Goal: Task Accomplishment & Management: Manage account settings

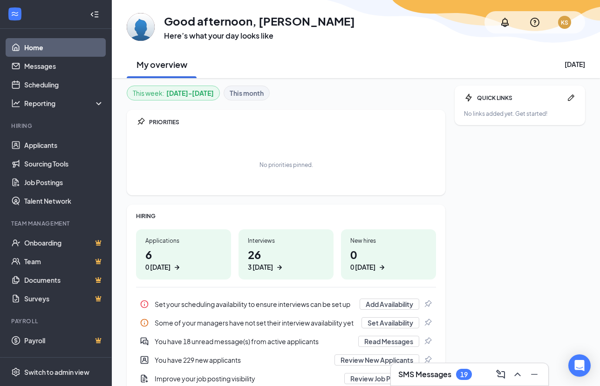
click at [563, 20] on div "KS" at bounding box center [564, 23] width 7 height 8
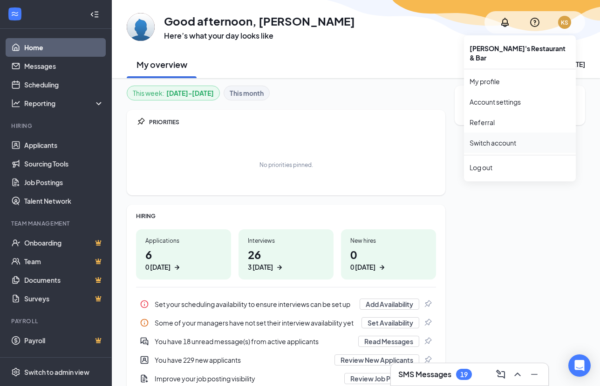
click at [507, 139] on link "Switch account" at bounding box center [492, 143] width 47 height 8
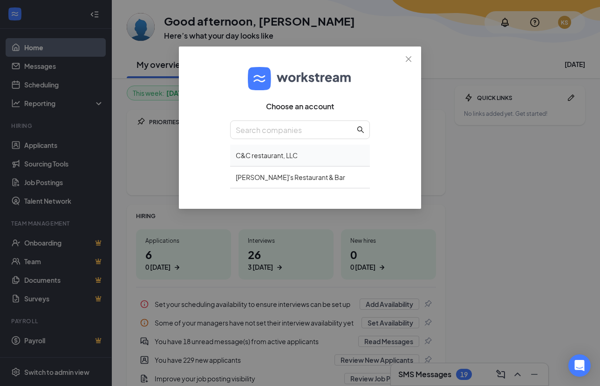
click at [325, 154] on div "C&C restaurant, LLC" at bounding box center [300, 156] width 140 height 22
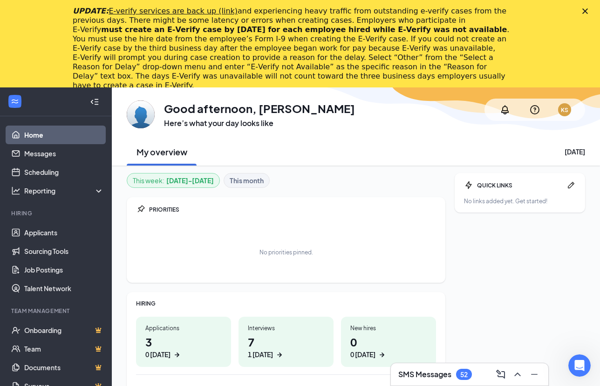
click at [587, 9] on polygon "Close" at bounding box center [585, 11] width 6 height 6
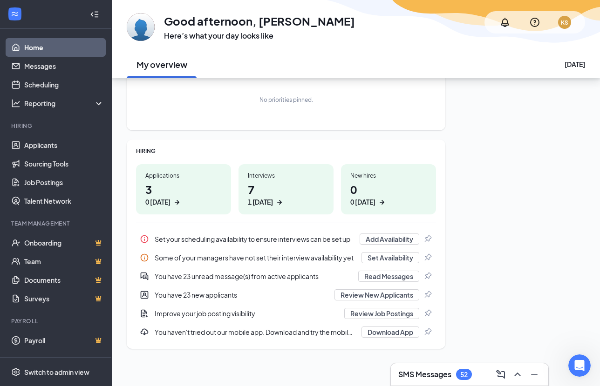
scroll to position [65, 0]
click at [72, 179] on link "Job Postings" at bounding box center [64, 182] width 80 height 19
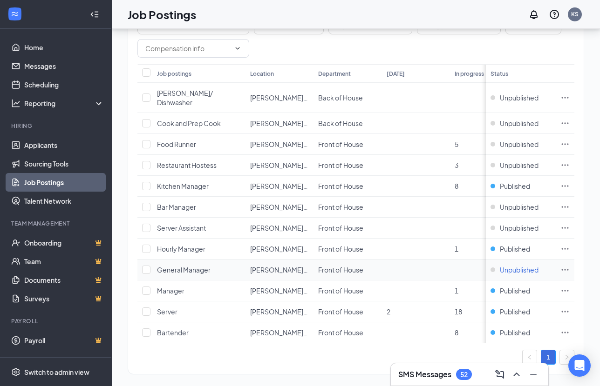
scroll to position [71, 0]
click at [567, 329] on icon "Ellipses" at bounding box center [564, 333] width 9 height 9
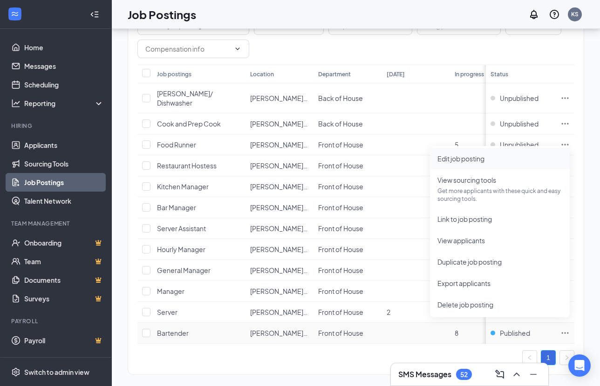
click at [520, 159] on span "Edit job posting" at bounding box center [499, 159] width 125 height 10
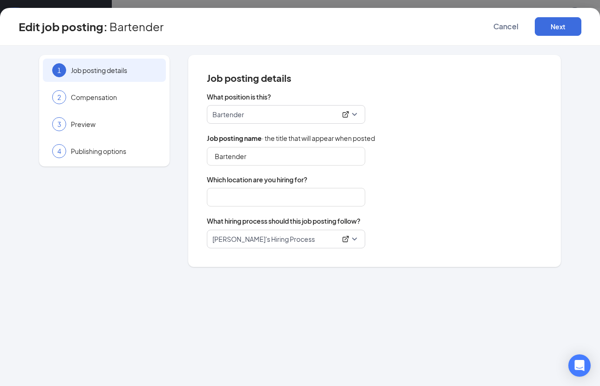
type input "Bartender"
type input "[PERSON_NAME]’s Cantina ([GEOGRAPHIC_DATA], [GEOGRAPHIC_DATA])"
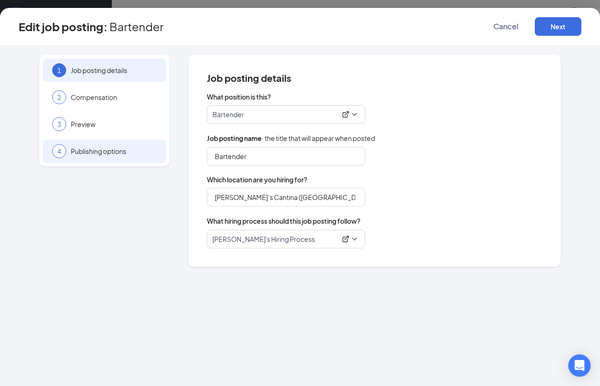
click at [78, 151] on span "Publishing options" at bounding box center [114, 151] width 86 height 9
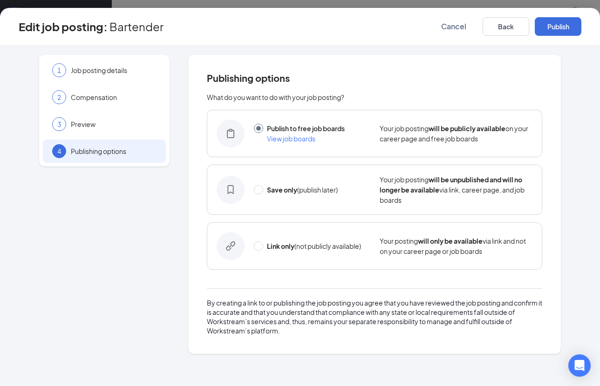
click at [301, 194] on span "Save only (publish later)" at bounding box center [302, 190] width 71 height 8
radio input "false"
radio input "true"
click at [563, 29] on button "Save only" at bounding box center [557, 26] width 47 height 19
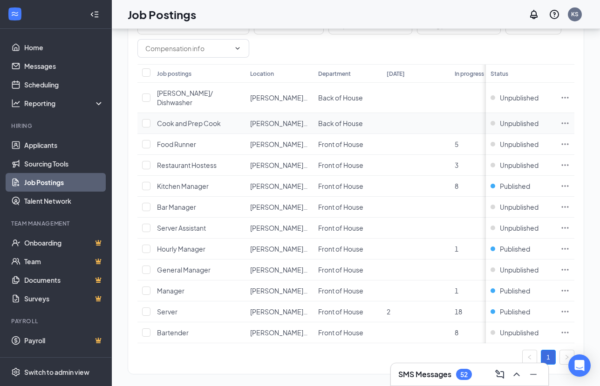
scroll to position [71, 0]
